Goal: Transaction & Acquisition: Purchase product/service

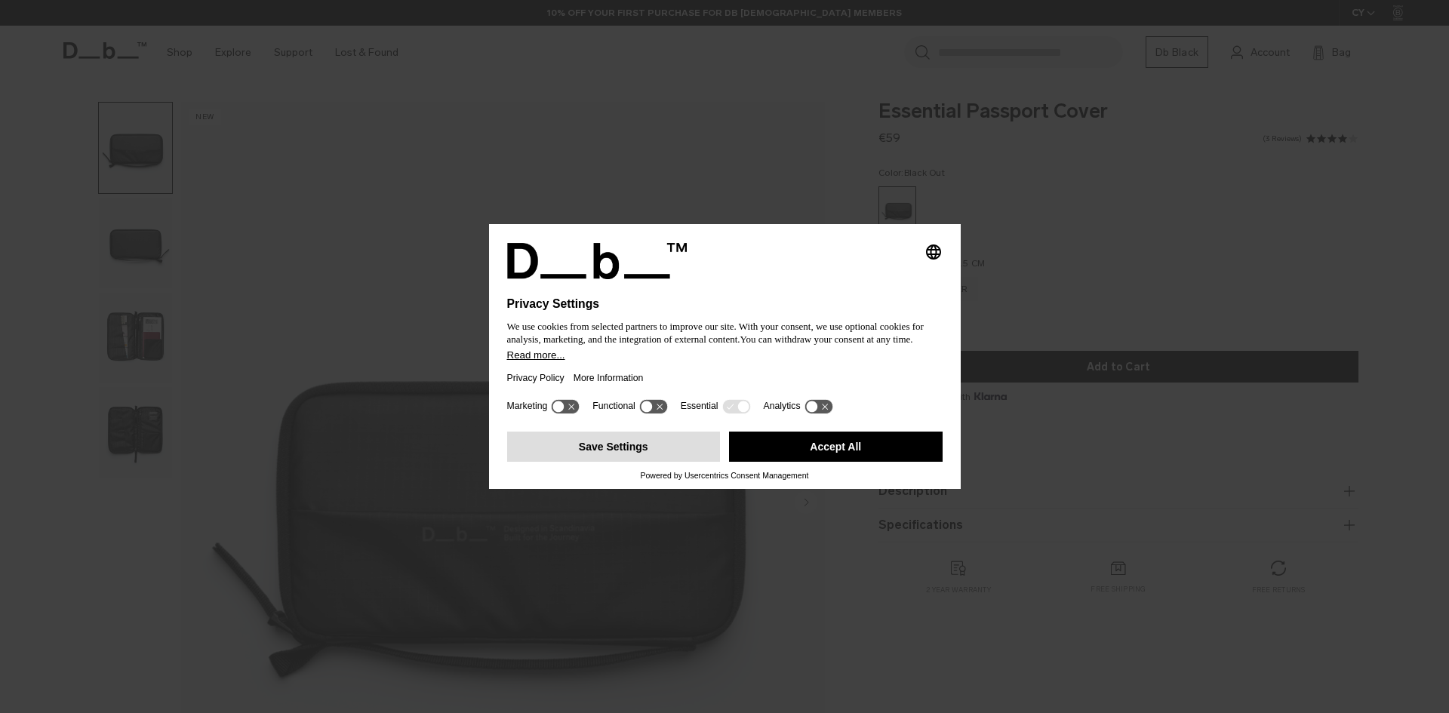
click at [697, 444] on button "Save Settings" at bounding box center [614, 447] width 214 height 30
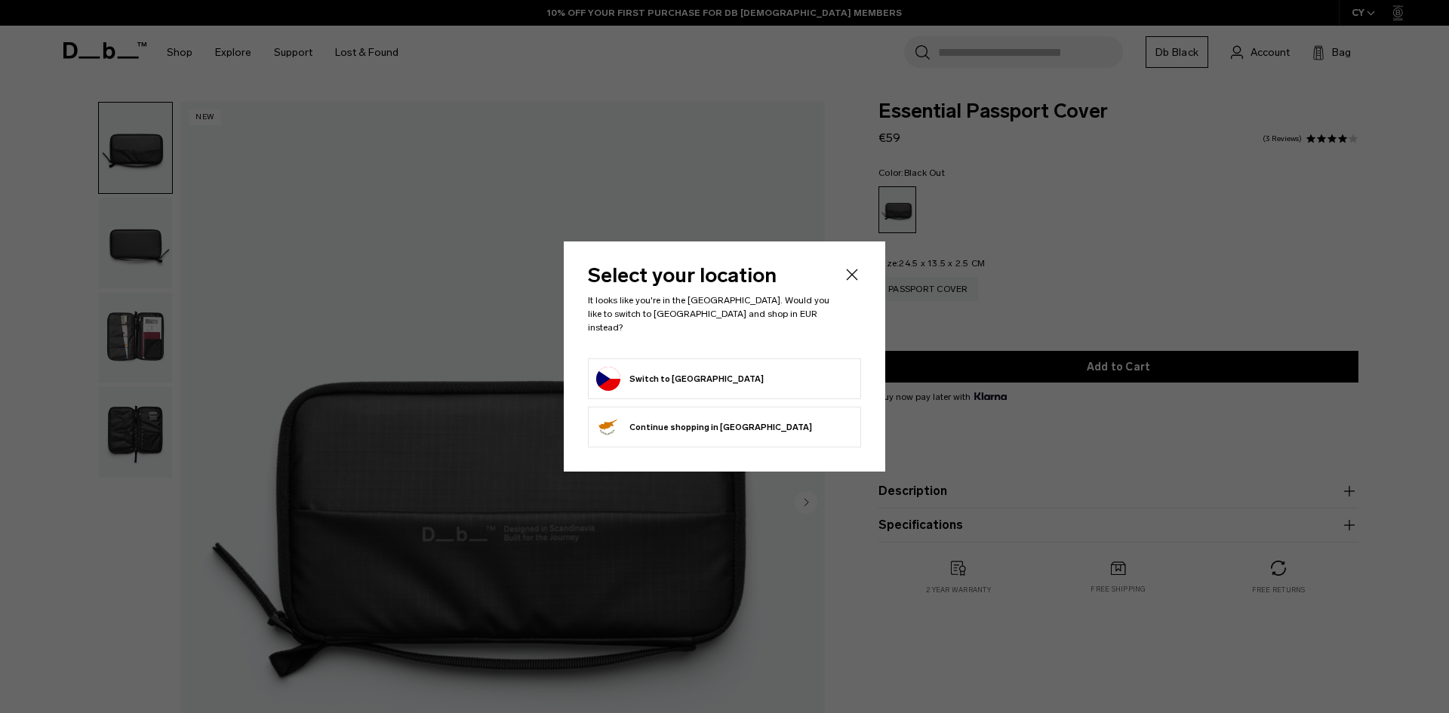
click at [742, 375] on form "Switch to [GEOGRAPHIC_DATA]" at bounding box center [724, 379] width 257 height 24
click at [848, 276] on icon "Close" at bounding box center [852, 275] width 18 height 18
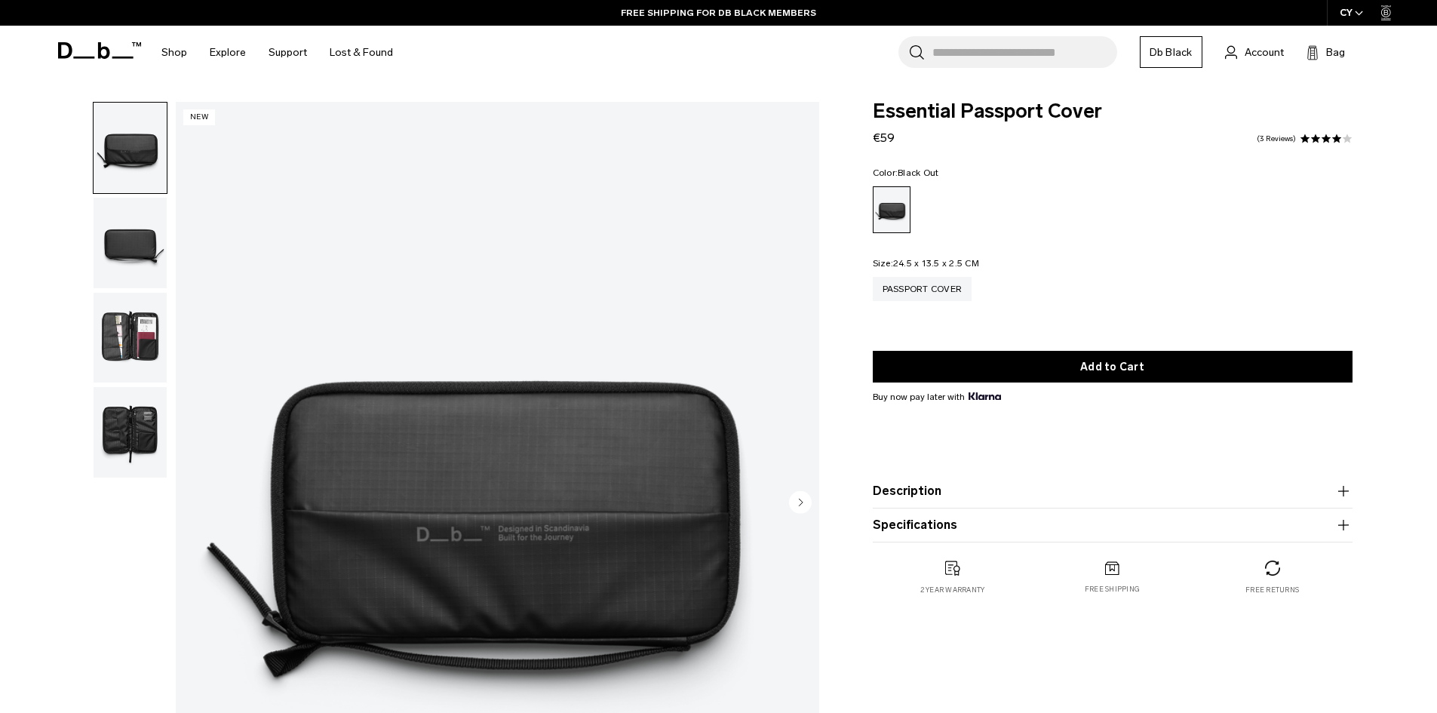
click at [119, 248] on img "button" at bounding box center [130, 243] width 73 height 91
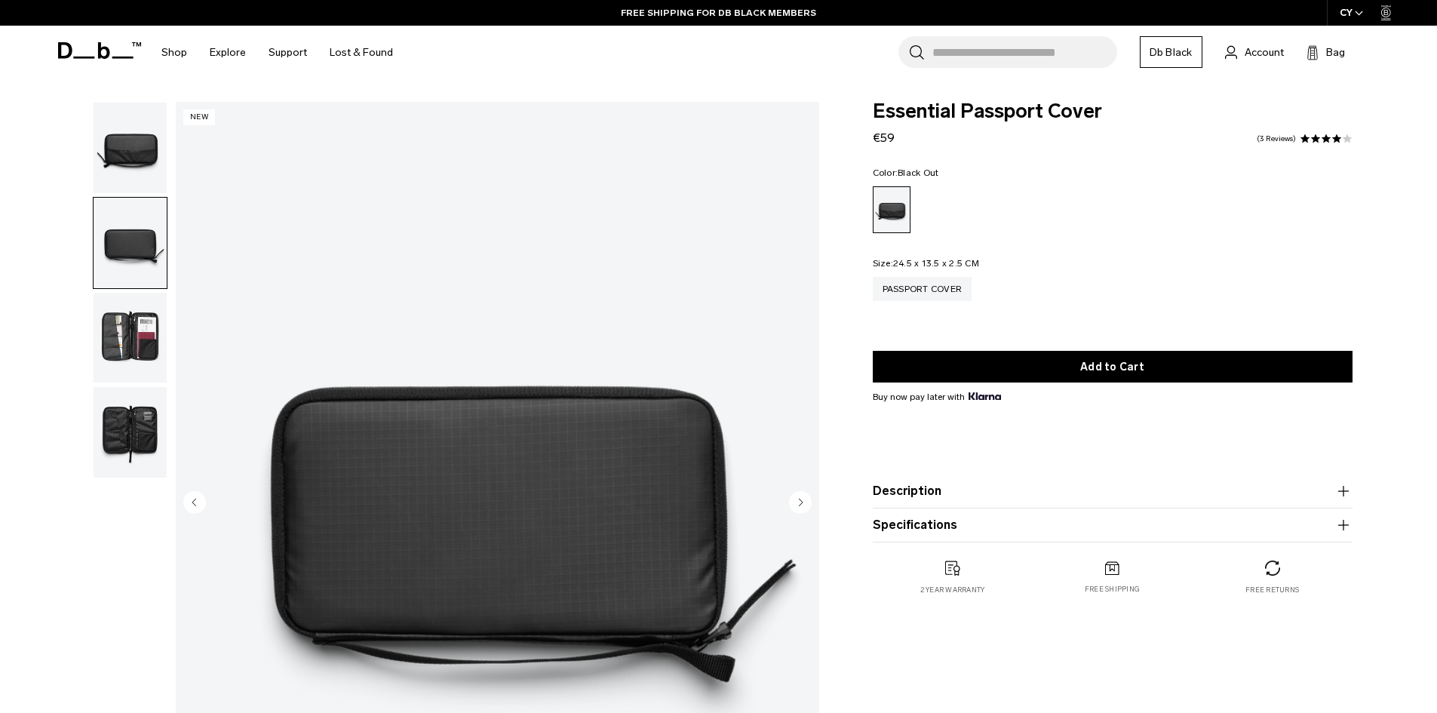
click at [129, 331] on img "button" at bounding box center [130, 338] width 73 height 91
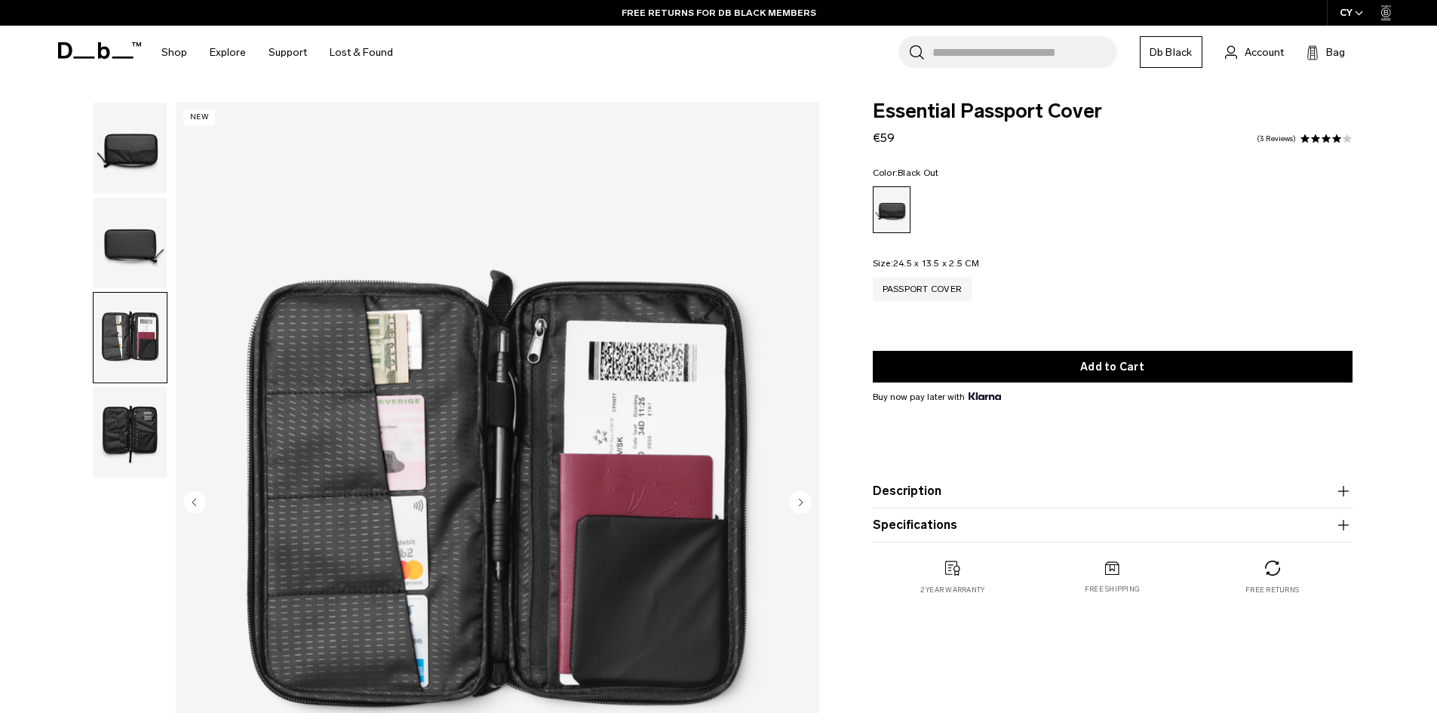
click at [123, 365] on img "button" at bounding box center [130, 338] width 73 height 91
click at [122, 403] on img "button" at bounding box center [130, 432] width 73 height 91
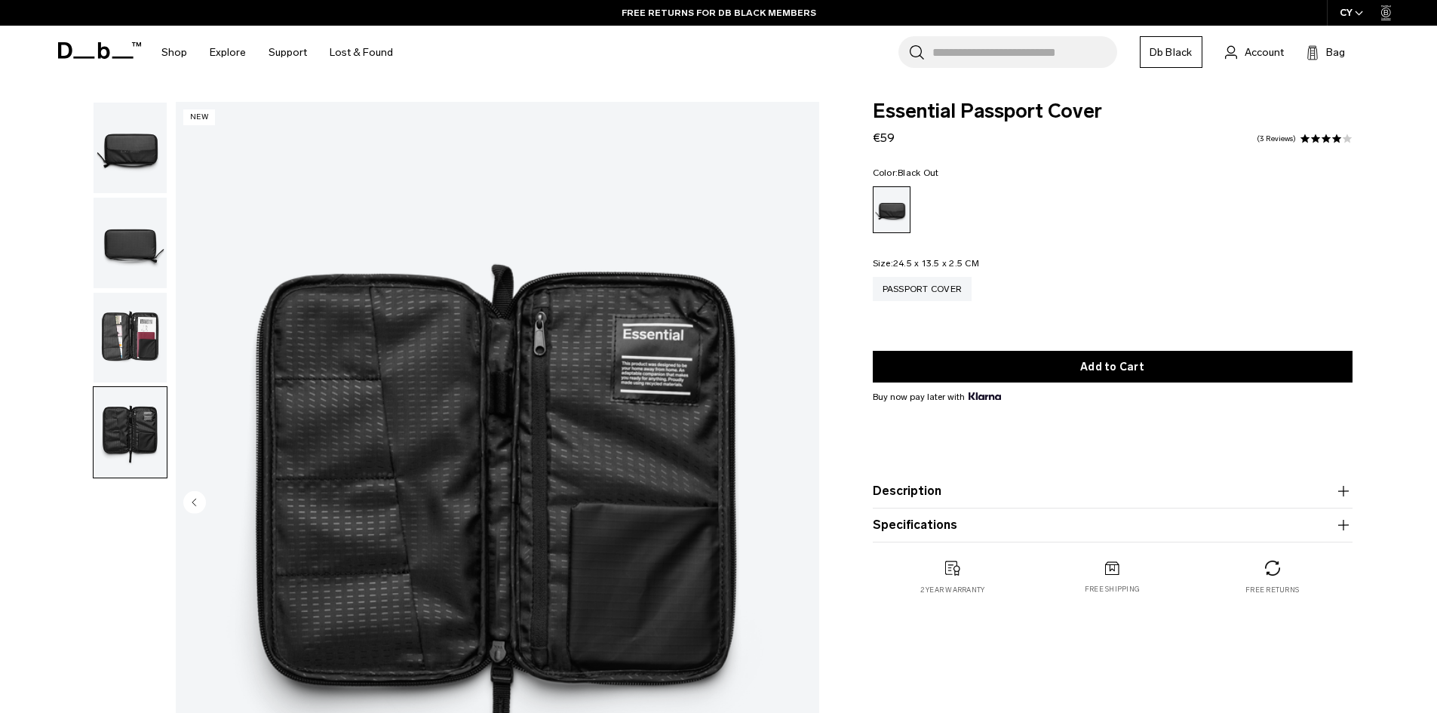
click at [137, 356] on img "button" at bounding box center [130, 338] width 73 height 91
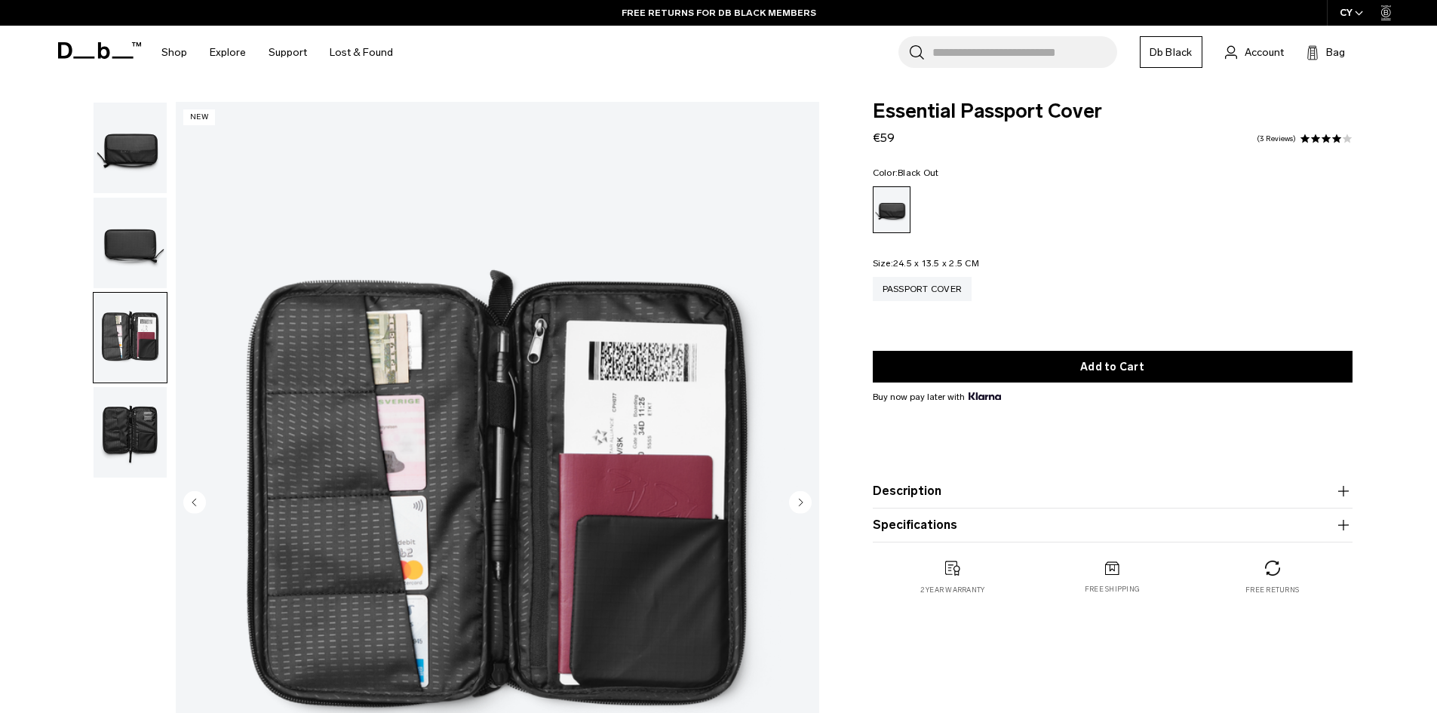
click at [146, 305] on img "button" at bounding box center [130, 338] width 73 height 91
click at [146, 297] on img "button" at bounding box center [130, 338] width 73 height 91
click at [150, 257] on img "button" at bounding box center [130, 243] width 73 height 91
